Goal: Information Seeking & Learning: Check status

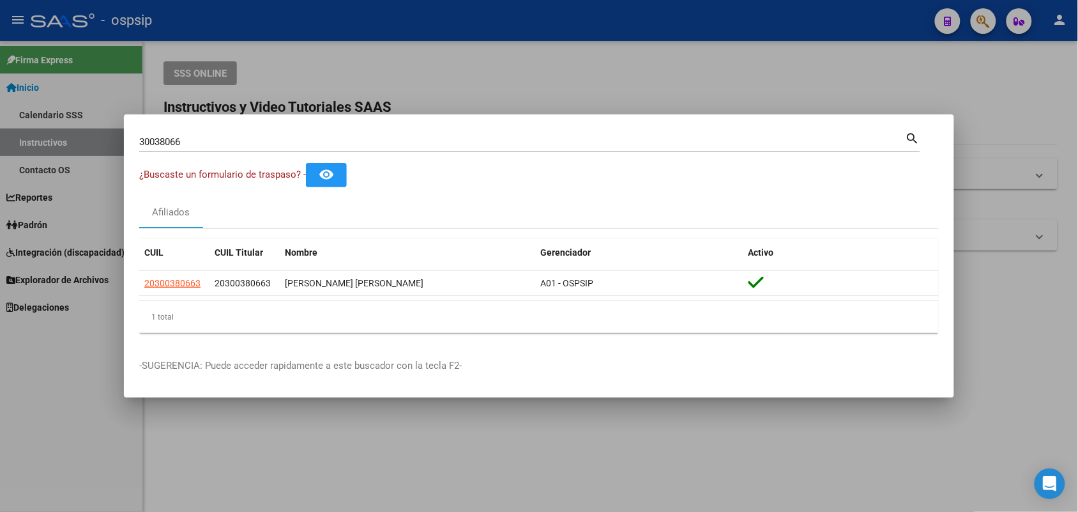
click at [215, 139] on input "30038066" at bounding box center [522, 141] width 766 height 11
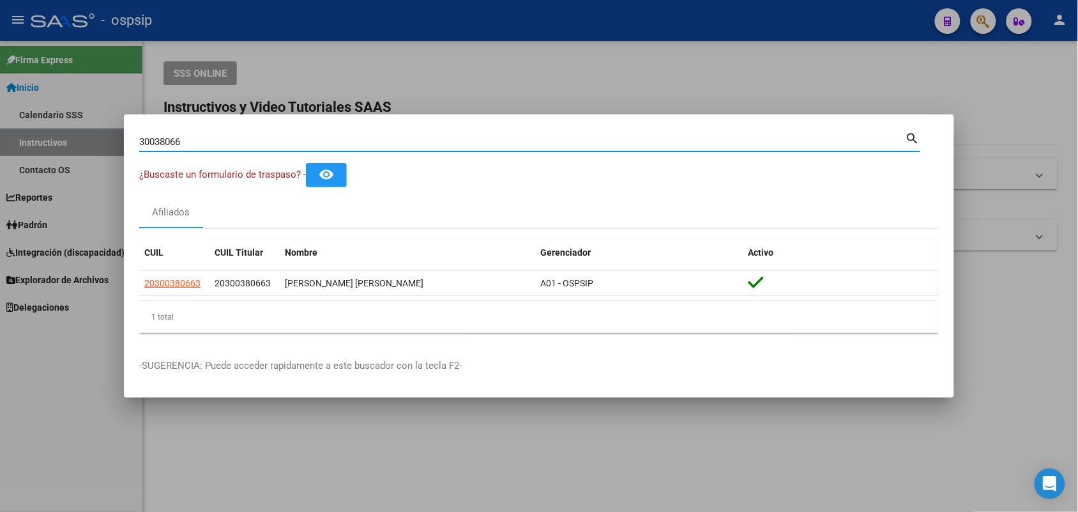
click at [215, 139] on input "30038066" at bounding box center [522, 141] width 766 height 11
type input "28347245"
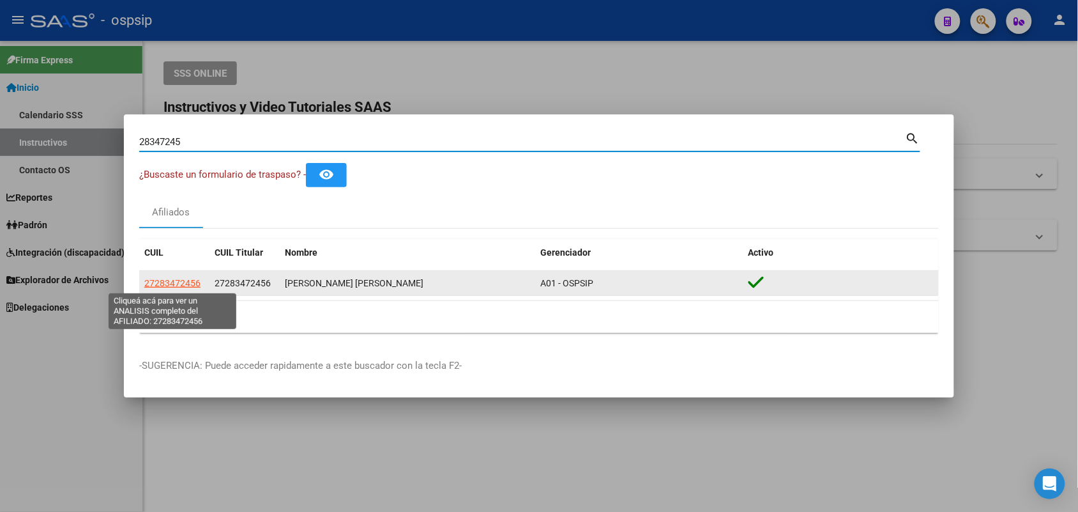
click at [161, 288] on span "27283472456" at bounding box center [172, 283] width 56 height 10
type textarea "27283472456"
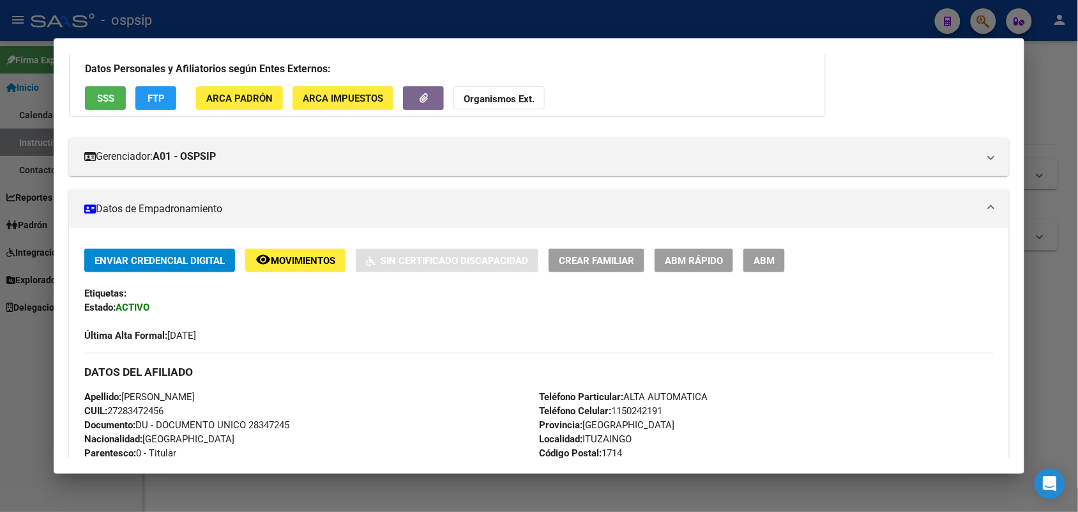
scroll to position [87, 0]
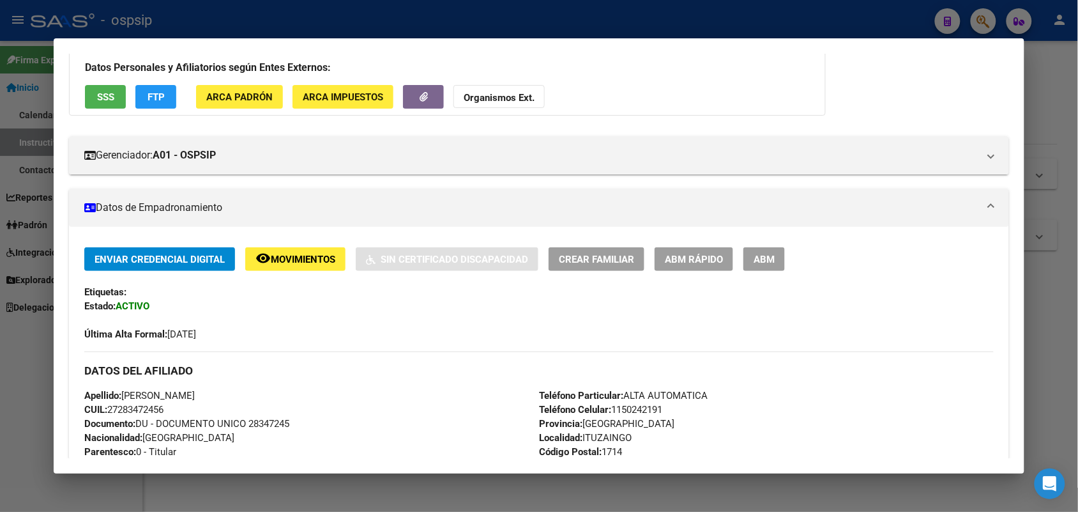
click at [270, 418] on span "Documento: DU - DOCUMENTO UNICO 28347245" at bounding box center [186, 423] width 205 height 11
copy span "28347245"
click at [308, 390] on div "Apellido: [PERSON_NAME] CUIL: 27283472456 Documento: DU - DOCUMENTO UNICO 28347…" at bounding box center [311, 458] width 455 height 141
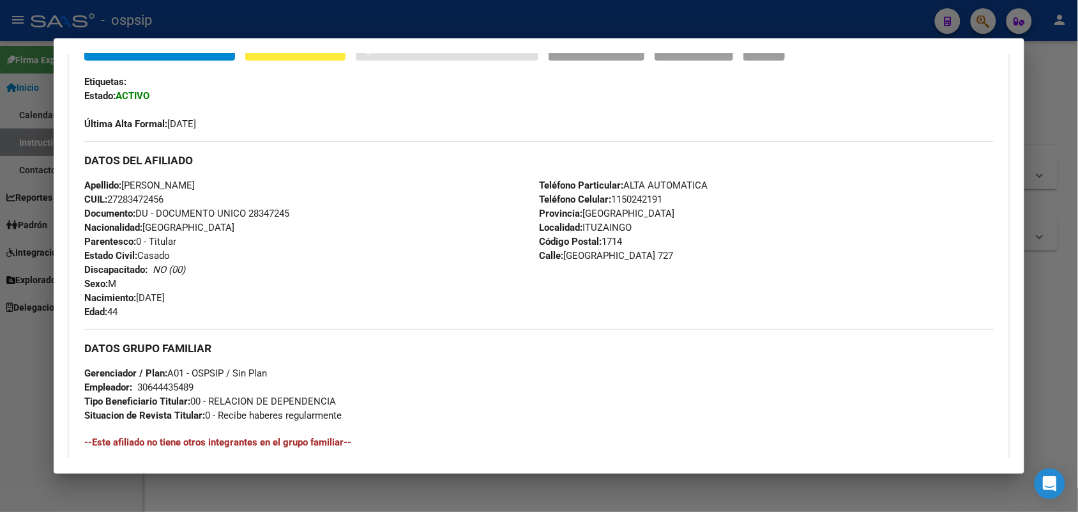
scroll to position [487, 0]
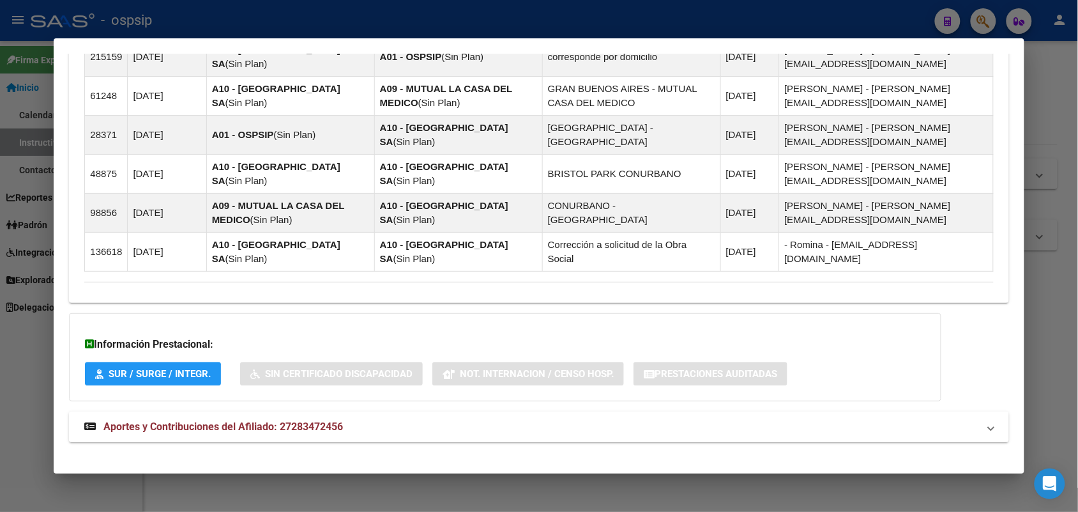
click at [259, 420] on span "Aportes y Contribuciones del Afiliado: 27283472456" at bounding box center [223, 426] width 240 height 12
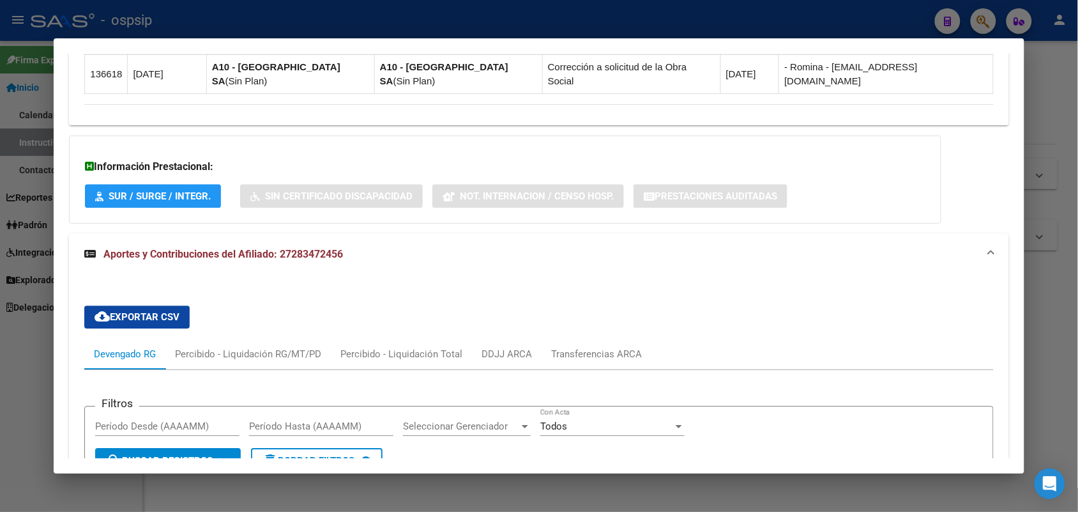
scroll to position [1132, 0]
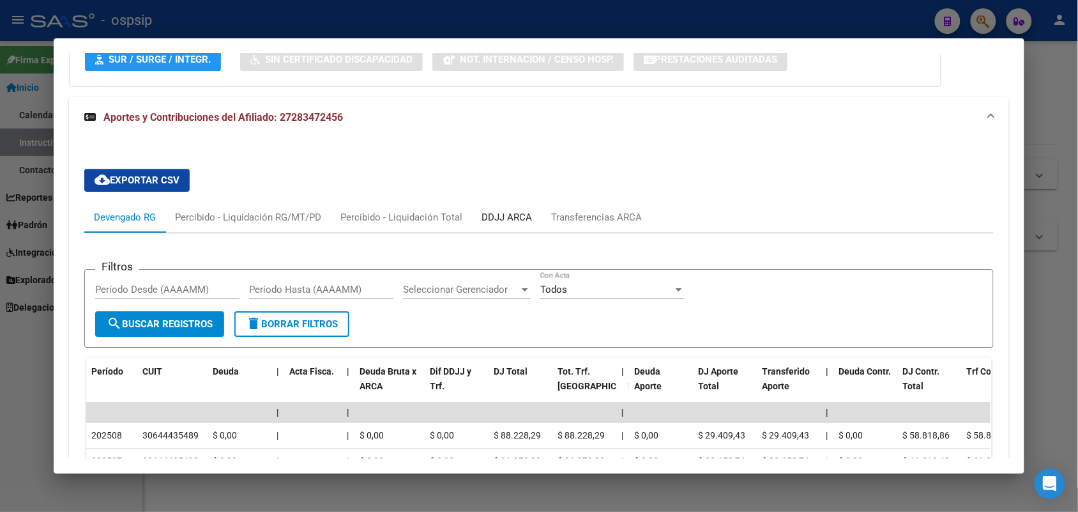
click at [478, 212] on div "DDJJ ARCA" at bounding box center [507, 217] width 70 height 31
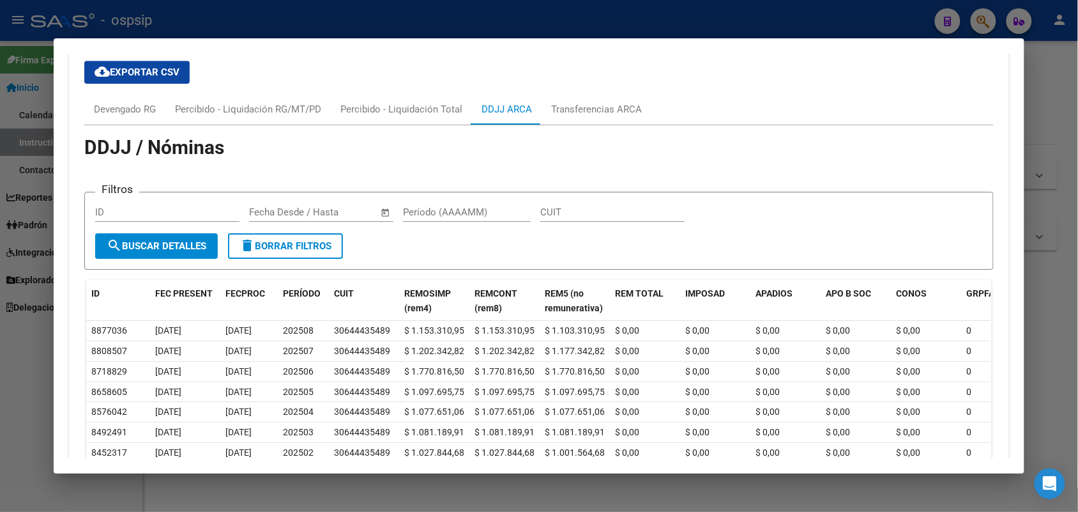
scroll to position [1323, 0]
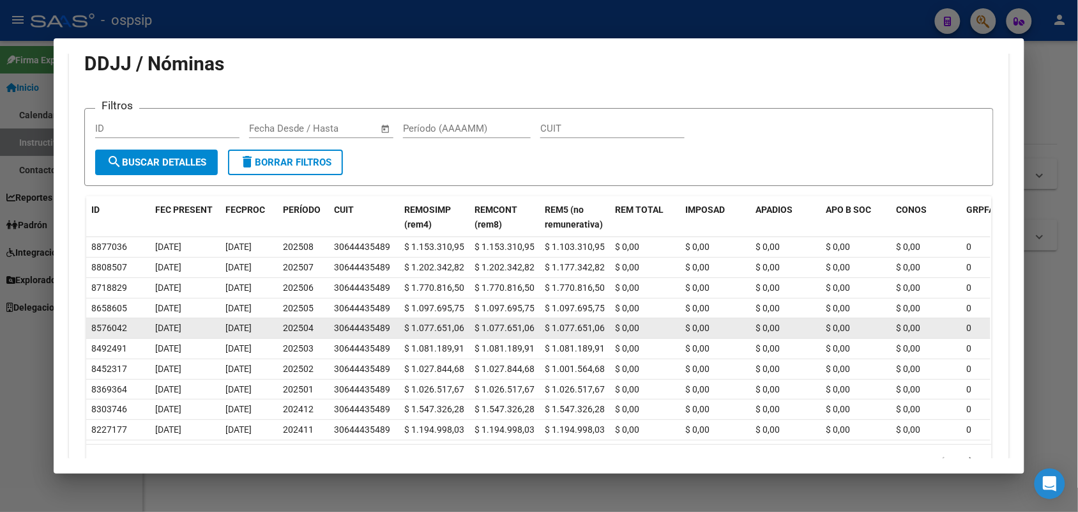
drag, startPoint x: 387, startPoint y: 317, endPoint x: 218, endPoint y: 321, distance: 169.3
click at [220, 321] on datatable-body-cell "[DATE]" at bounding box center [248, 328] width 57 height 20
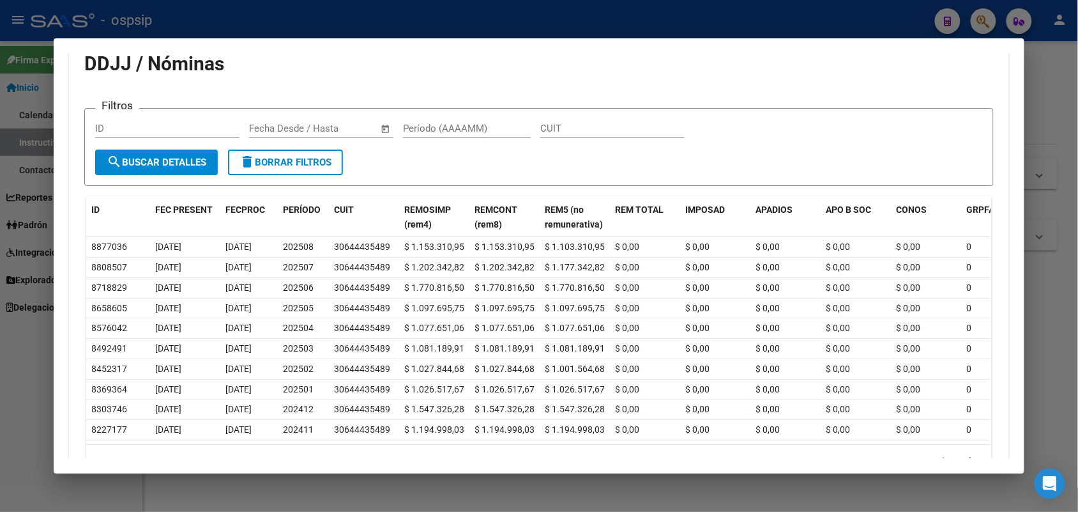
click at [0, 215] on div at bounding box center [539, 256] width 1078 height 512
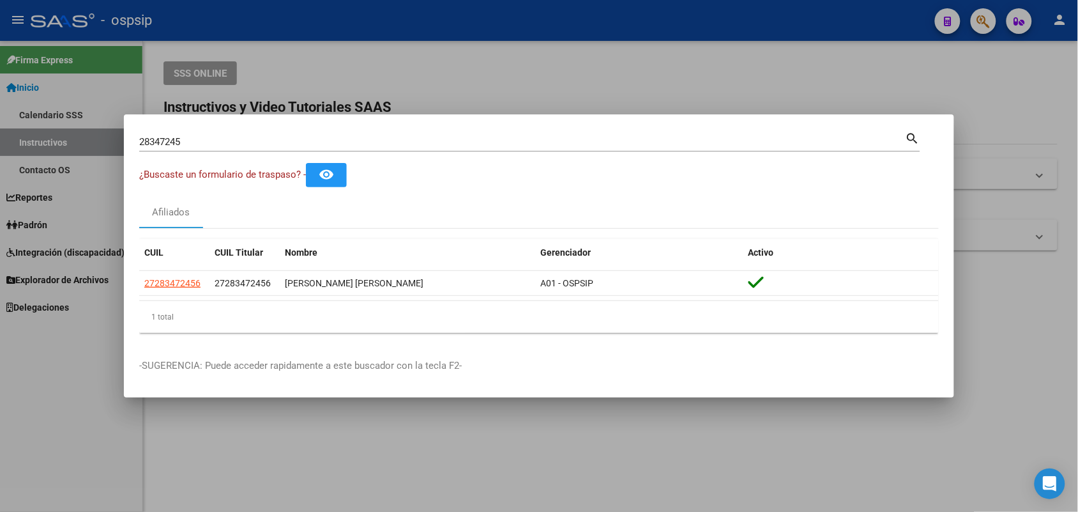
click at [241, 136] on input "28347245" at bounding box center [522, 141] width 766 height 11
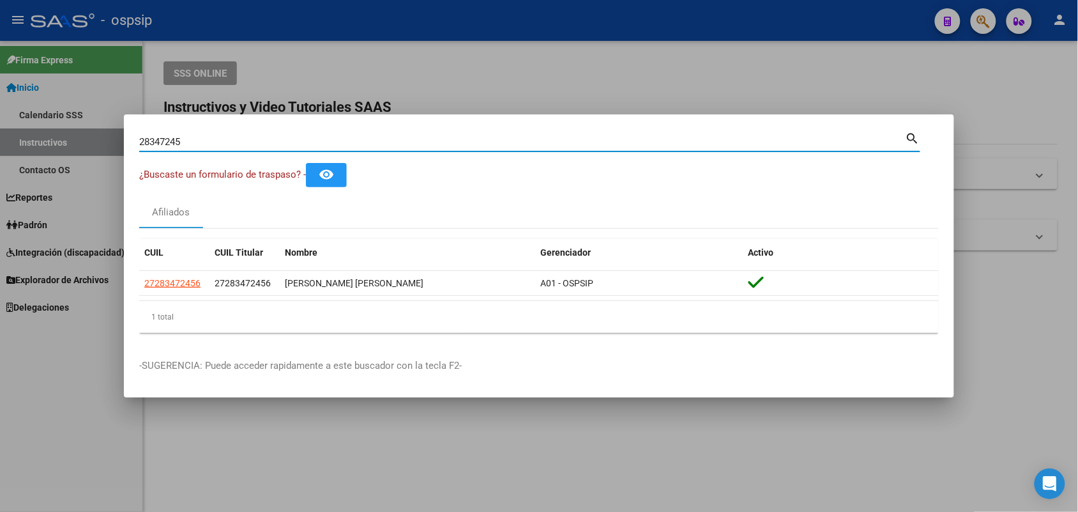
click at [241, 136] on input "28347245" at bounding box center [522, 141] width 766 height 11
